Goal: Information Seeking & Learning: Learn about a topic

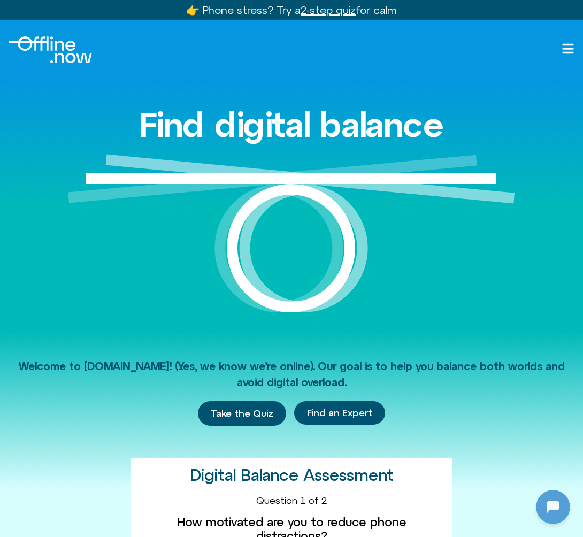
click at [573, 51] on icon at bounding box center [568, 48] width 13 height 13
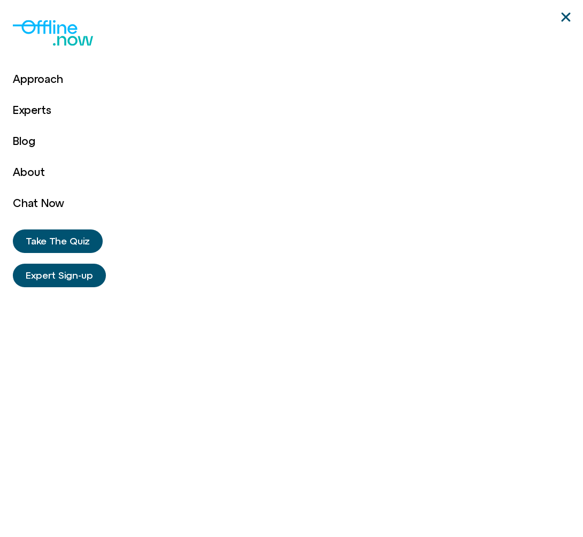
scroll to position [80, 0]
click at [32, 171] on link "About" at bounding box center [38, 172] width 51 height 31
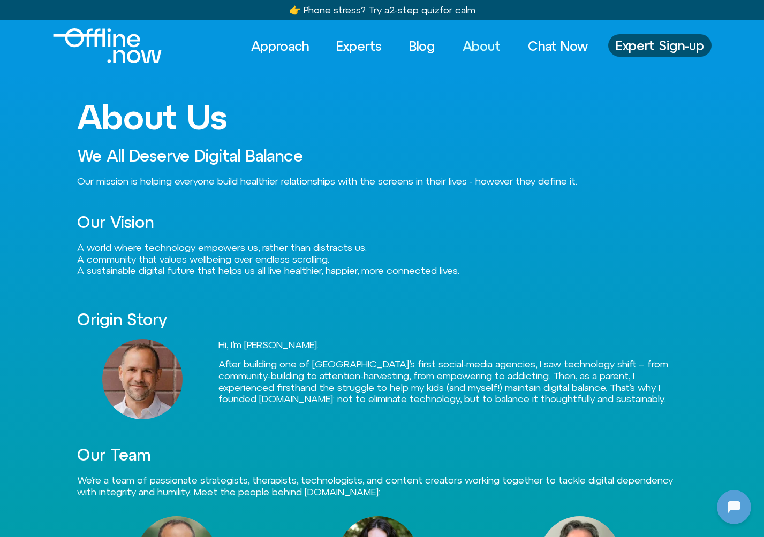
scroll to position [80, 0]
click at [276, 49] on link "Approach" at bounding box center [279, 46] width 77 height 24
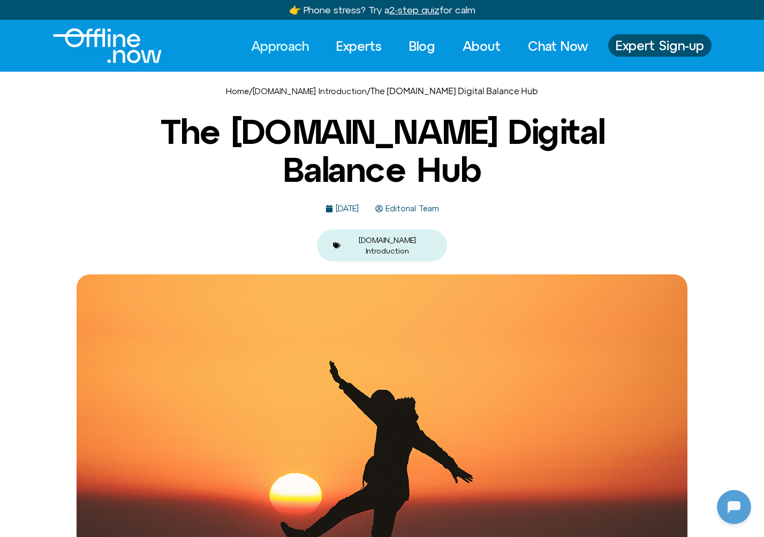
scroll to position [80, 0]
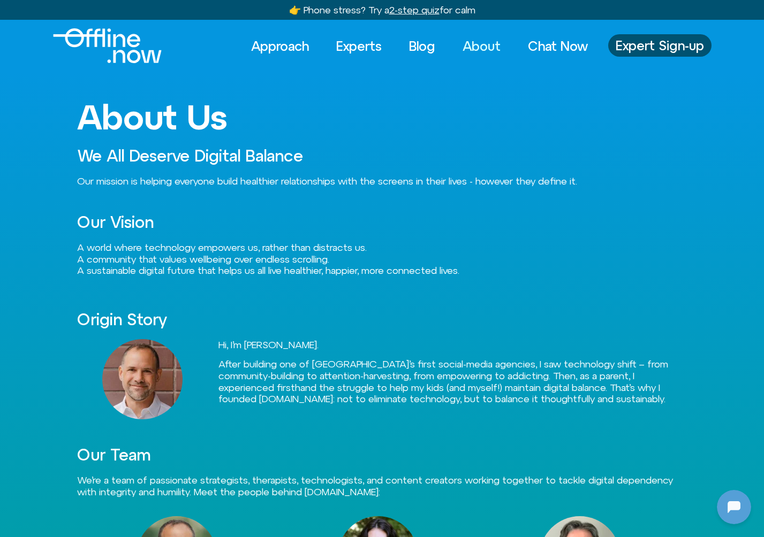
click at [90, 51] on img "Logo" at bounding box center [107, 45] width 109 height 35
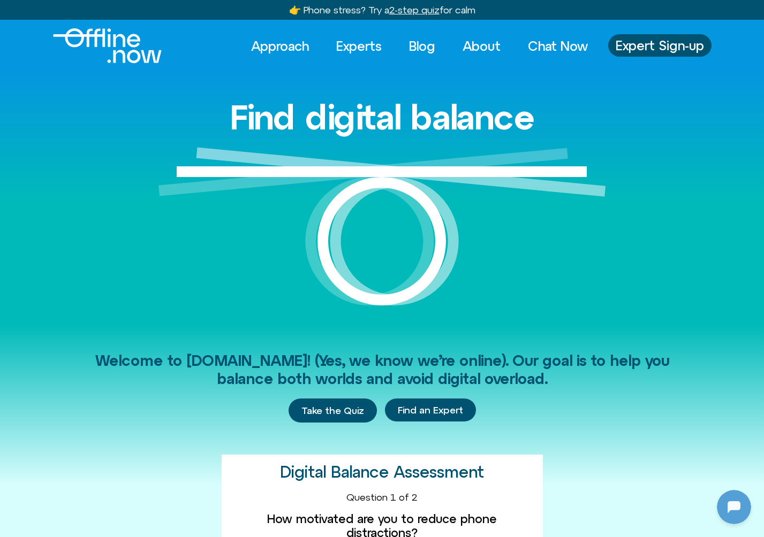
scroll to position [80, 0]
click at [642, 50] on span "Expert Sign-up" at bounding box center [660, 46] width 88 height 14
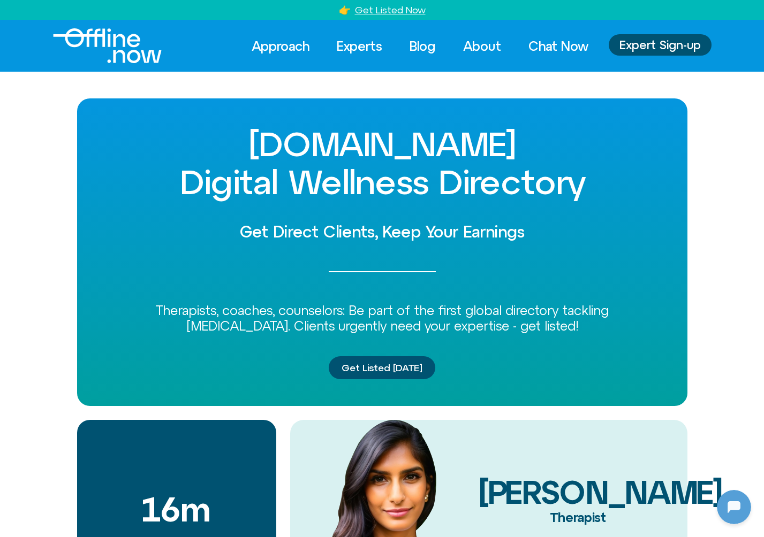
scroll to position [80, 0]
click at [429, 50] on link "Blog" at bounding box center [423, 46] width 46 height 24
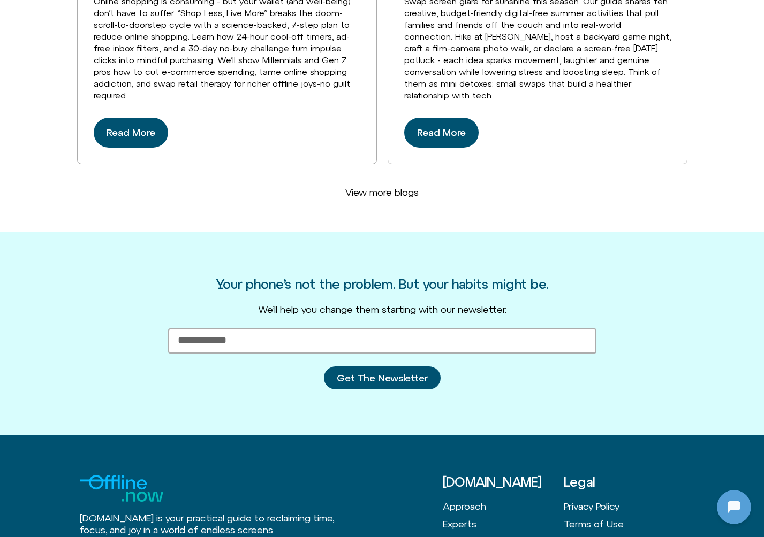
scroll to position [2814, 0]
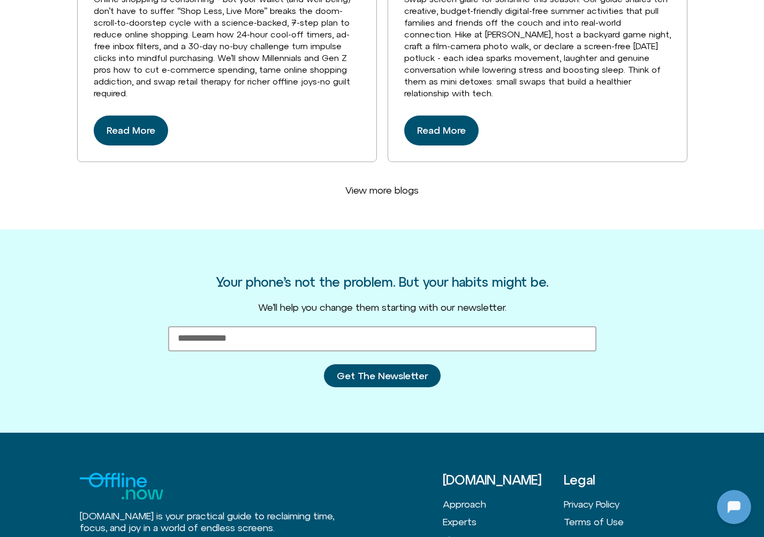
click at [382, 185] on span "View more blogs" at bounding box center [381, 191] width 73 height 12
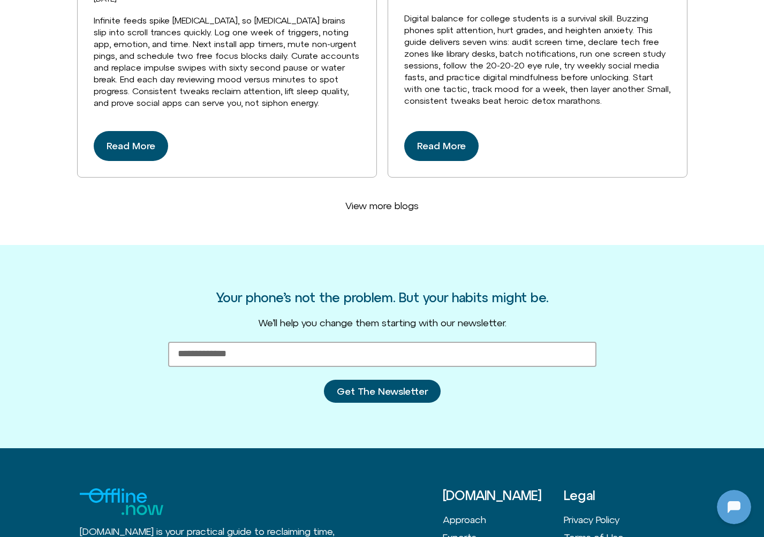
scroll to position [5463, 0]
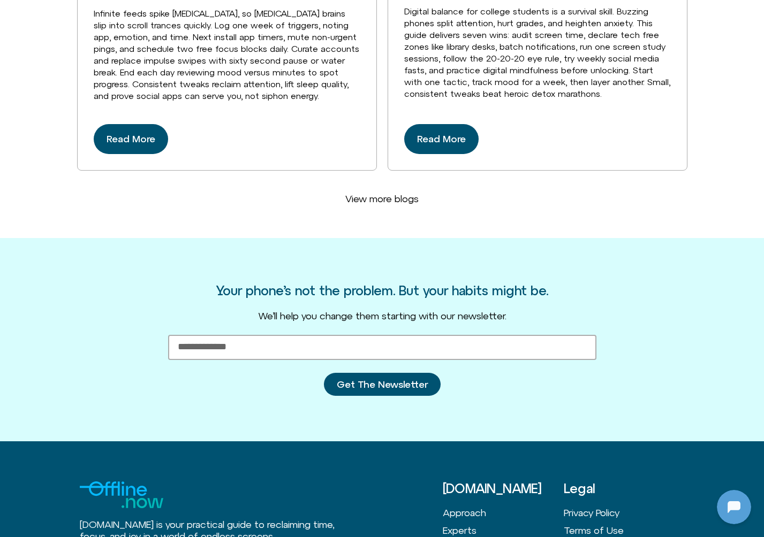
click at [392, 193] on span "View more blogs" at bounding box center [381, 199] width 73 height 12
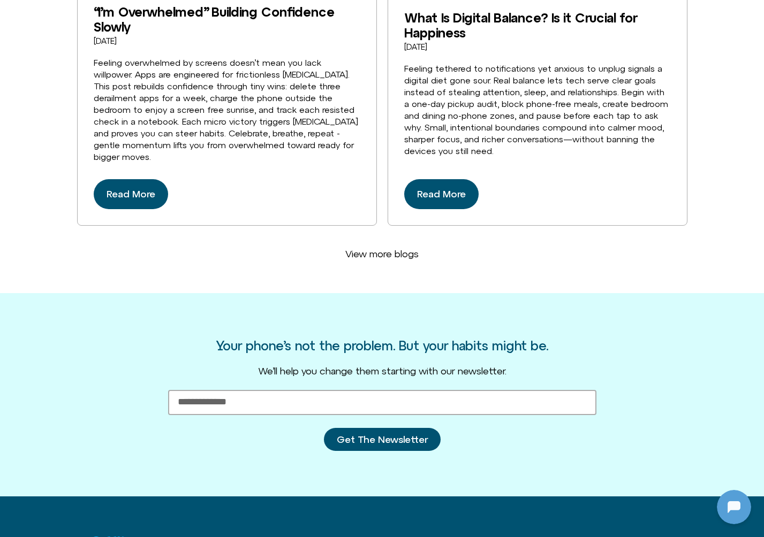
scroll to position [8116, 0]
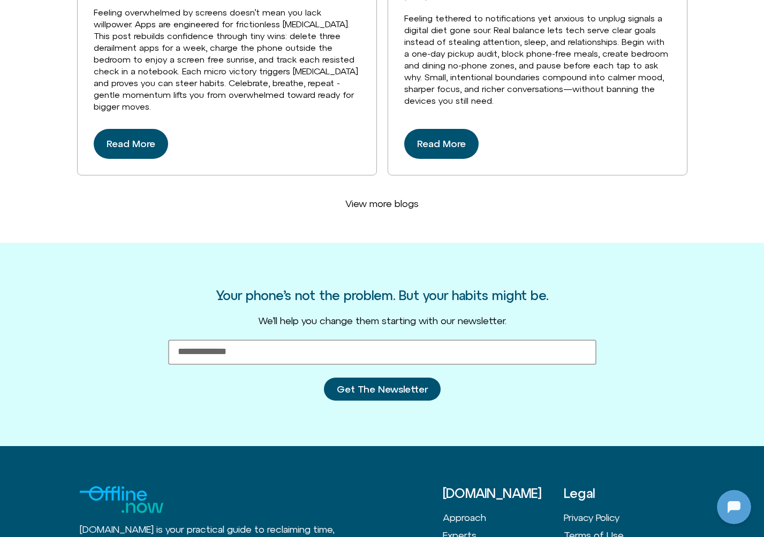
click at [379, 198] on span "View more blogs" at bounding box center [381, 204] width 73 height 12
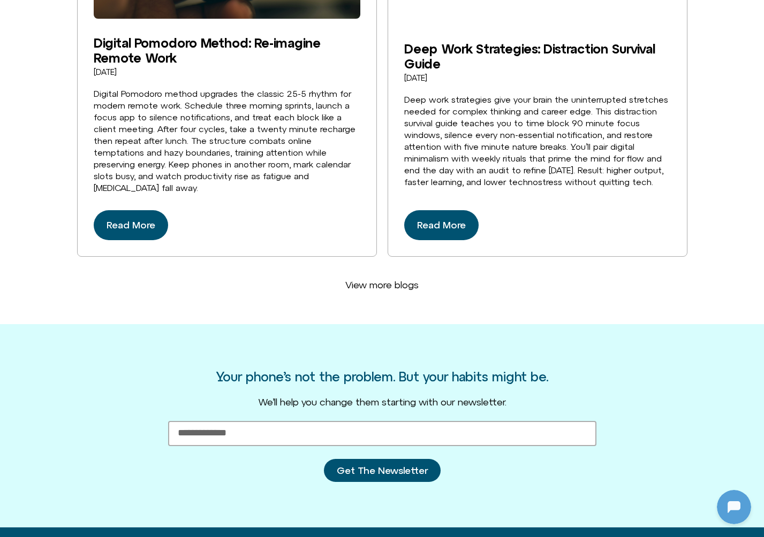
scroll to position [10713, 0]
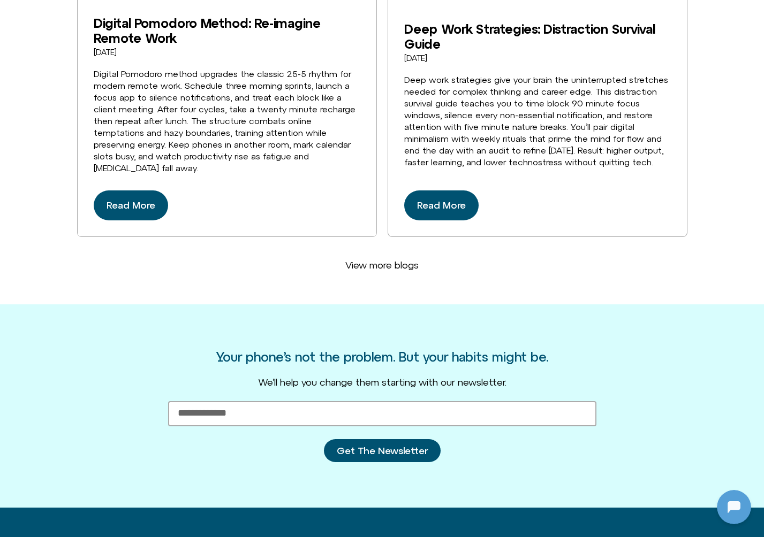
click at [380, 260] on span "View more blogs" at bounding box center [381, 266] width 73 height 12
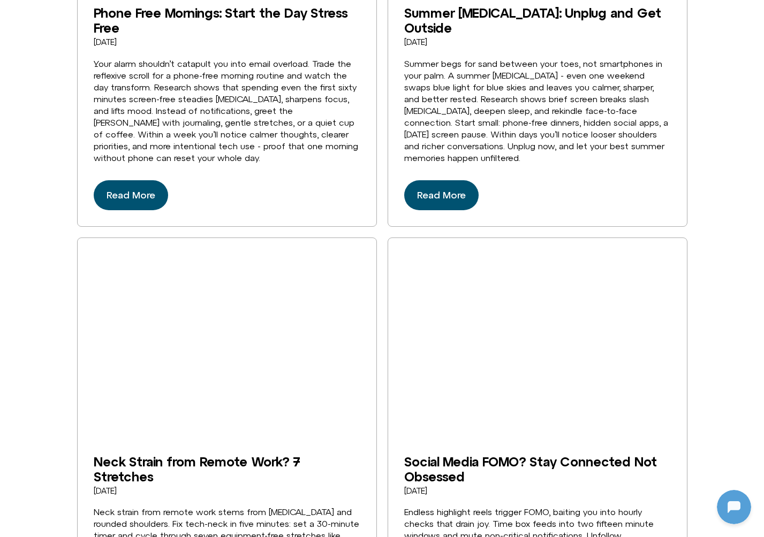
scroll to position [0, 0]
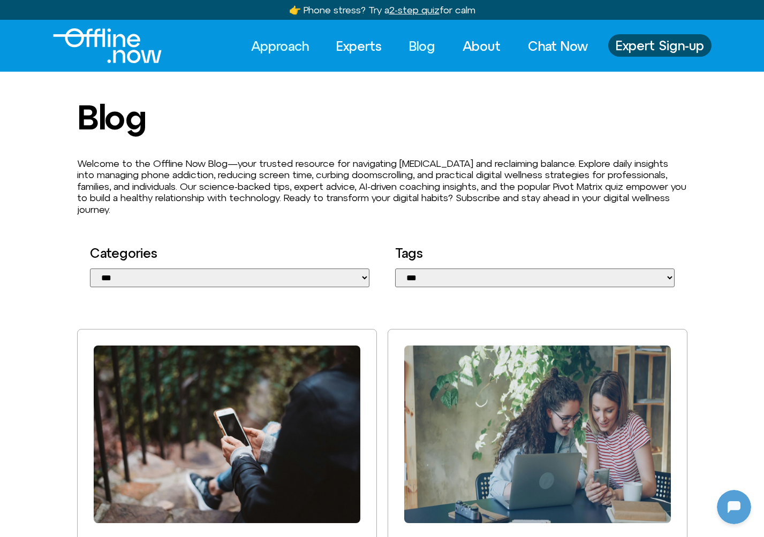
click at [279, 52] on link "Approach" at bounding box center [279, 46] width 77 height 24
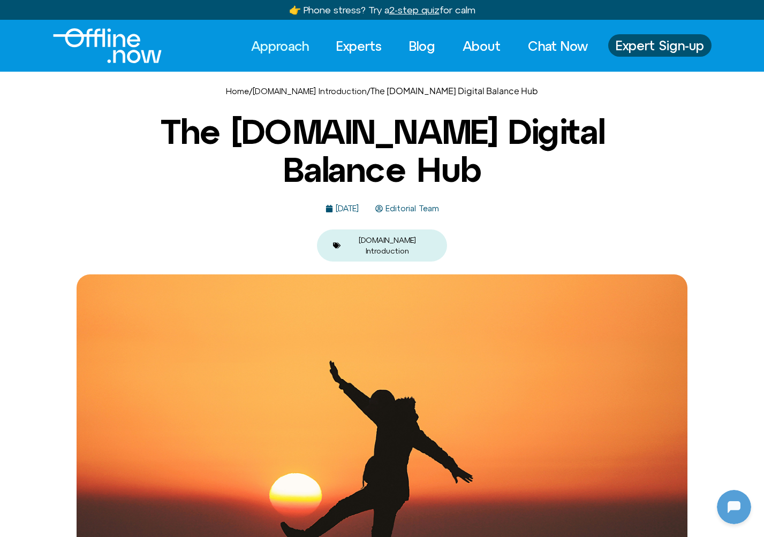
scroll to position [80, 0]
click at [555, 47] on link "Chat Now" at bounding box center [557, 46] width 79 height 24
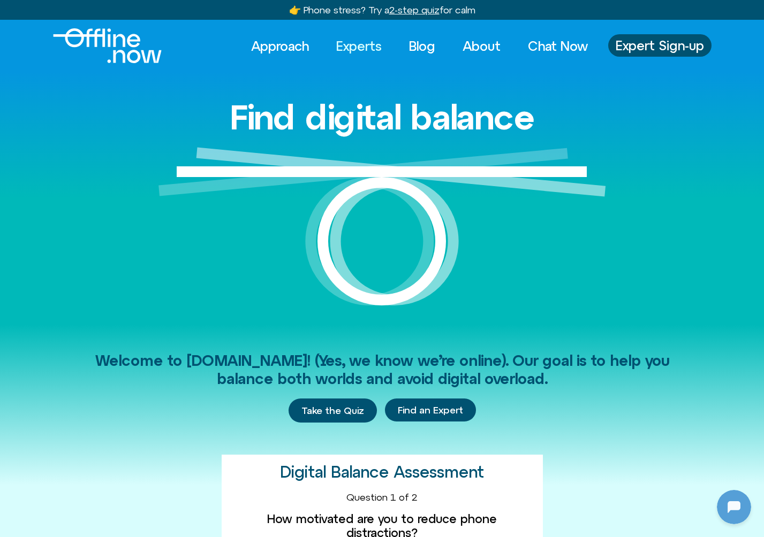
click at [359, 50] on link "Experts" at bounding box center [359, 46] width 65 height 24
